Goal: Check status: Check status

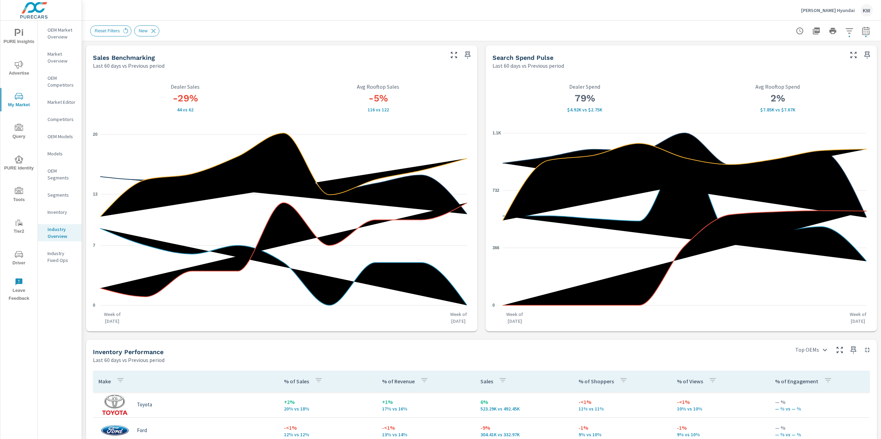
scroll to position [299, 0]
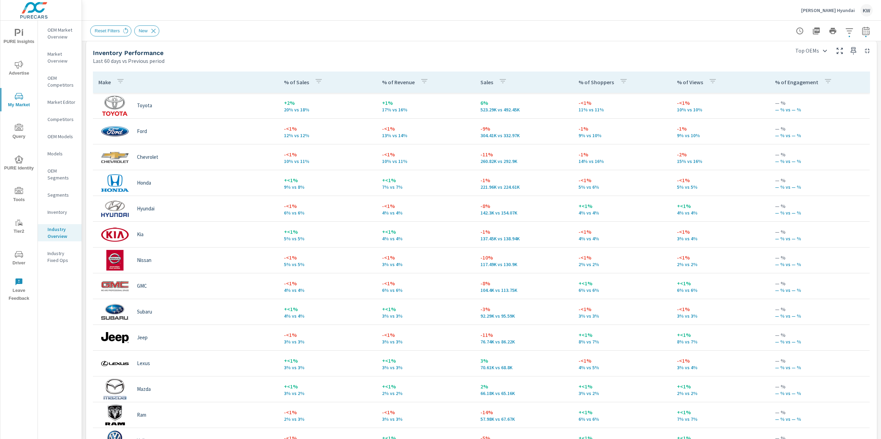
click at [17, 34] on icon "nav menu" at bounding box center [19, 33] width 8 height 8
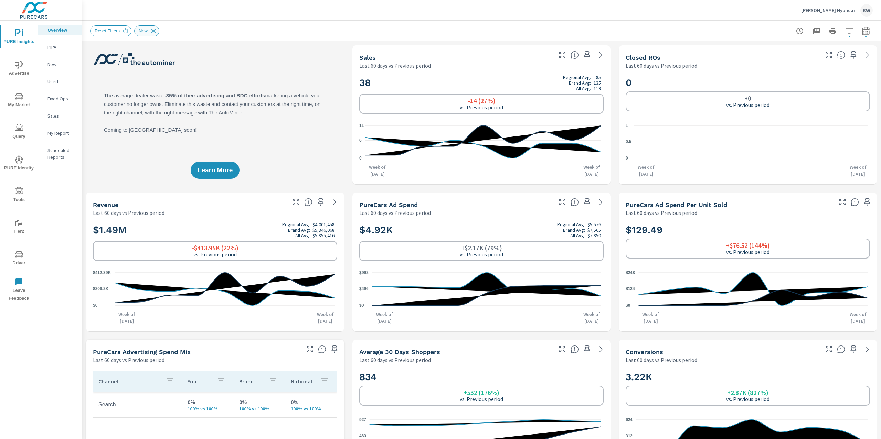
click at [157, 32] on icon at bounding box center [154, 31] width 8 height 8
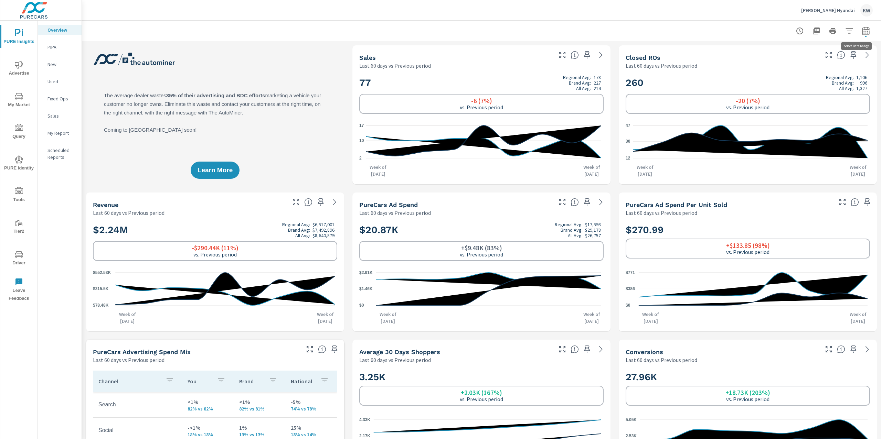
click at [861, 32] on icon "button" at bounding box center [865, 31] width 8 height 8
select select "Last 60 days"
select select "Previous period"
click at [855, 89] on div "Date Range Custom [DATE] Last week Last 7 days Last 14 days Last 30 days Last 4…" at bounding box center [809, 84] width 96 height 83
click at [853, 89] on icon "button" at bounding box center [849, 89] width 8 height 8
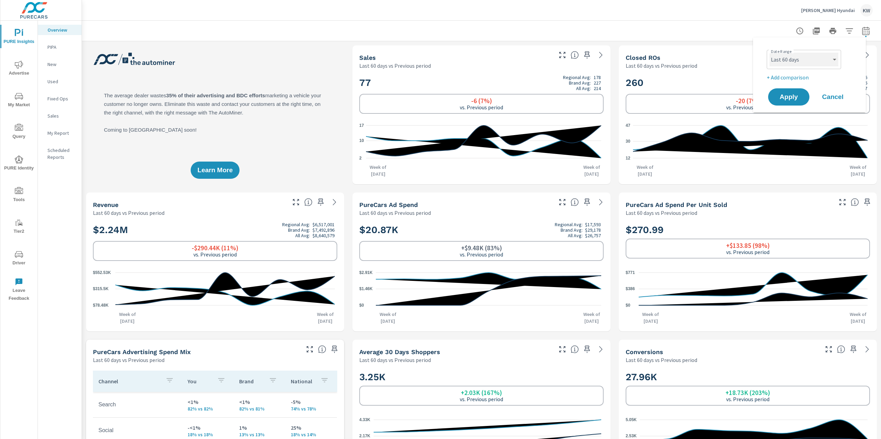
click at [817, 63] on select "Custom [DATE] Last week Last 7 days Last 14 days Last 30 days Last 45 days Last…" at bounding box center [803, 60] width 69 height 14
click at [769, 53] on select "Custom [DATE] Last week Last 7 days Last 14 days Last 30 days Last 45 days Last…" at bounding box center [803, 60] width 69 height 14
select select "Last month"
click at [789, 101] on button "Apply" at bounding box center [788, 97] width 43 height 18
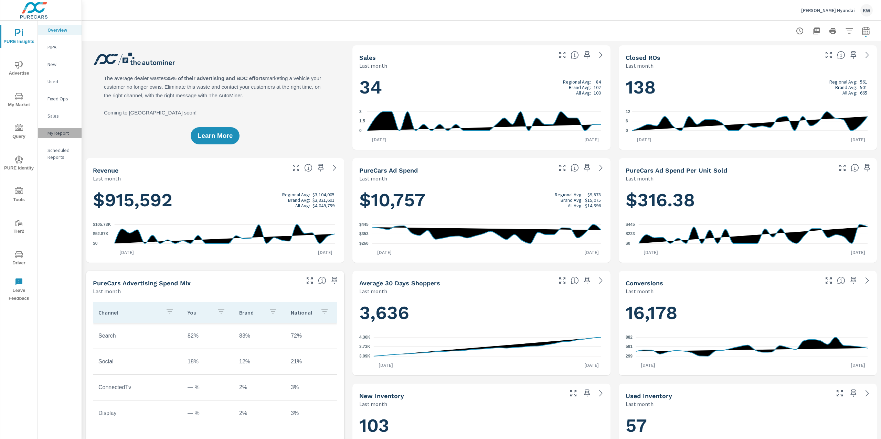
click at [53, 136] on p "My Report" at bounding box center [61, 133] width 29 height 7
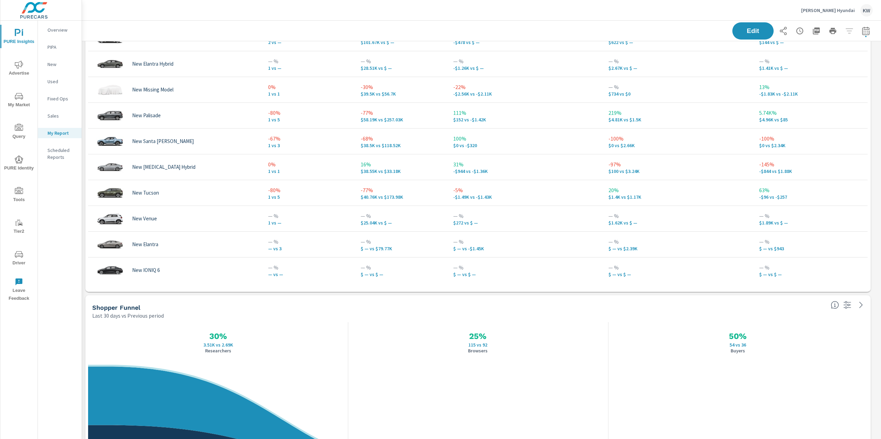
scroll to position [617, 0]
